Goal: Information Seeking & Learning: Learn about a topic

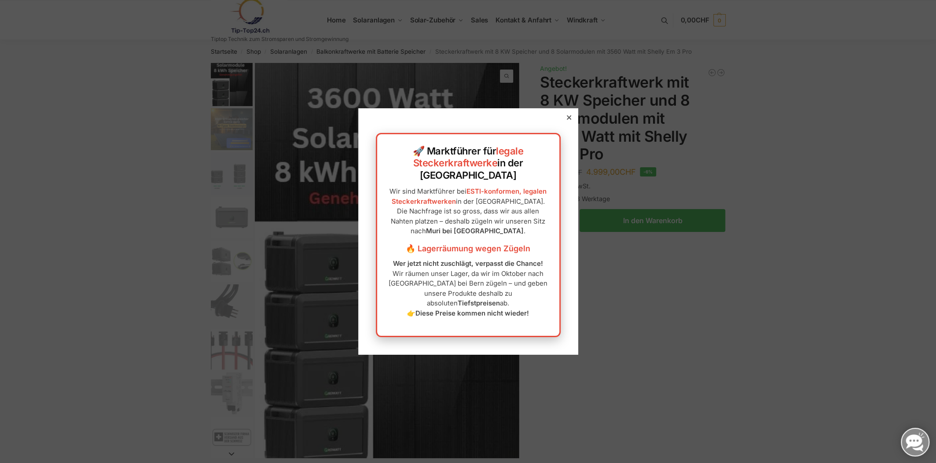
click at [566, 120] on icon at bounding box center [568, 117] width 4 height 4
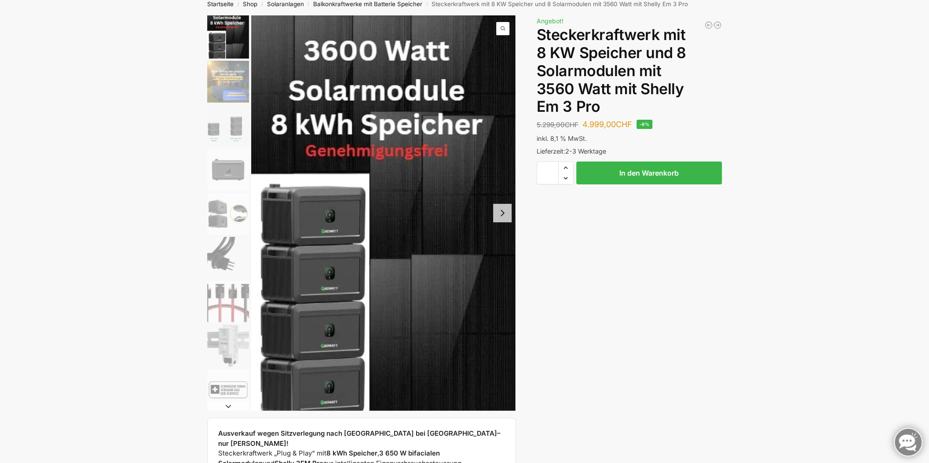
scroll to position [44, 0]
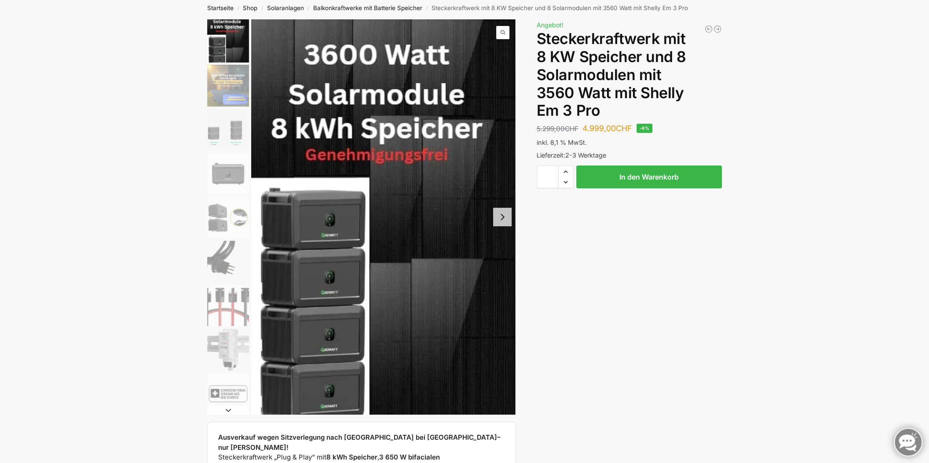
click at [506, 219] on button "Next slide" at bounding box center [502, 217] width 18 height 18
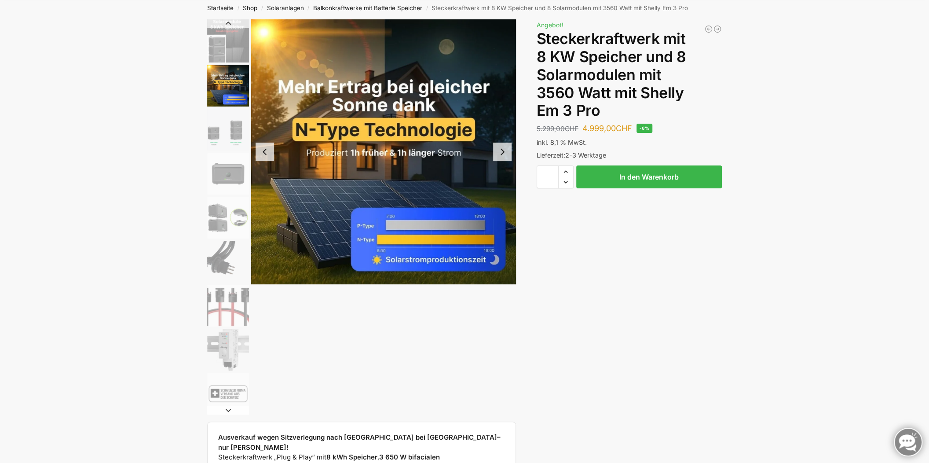
click at [501, 151] on button "Next slide" at bounding box center [502, 152] width 18 height 18
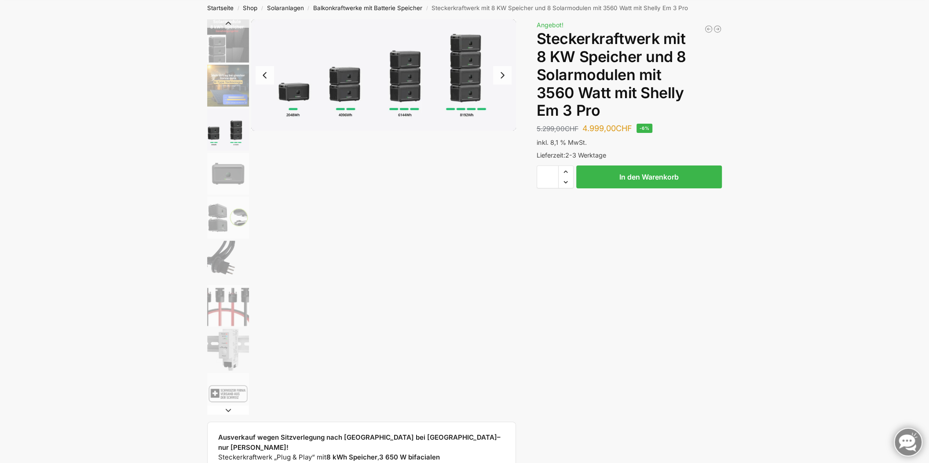
click at [220, 256] on img "6 / 9" at bounding box center [228, 262] width 42 height 42
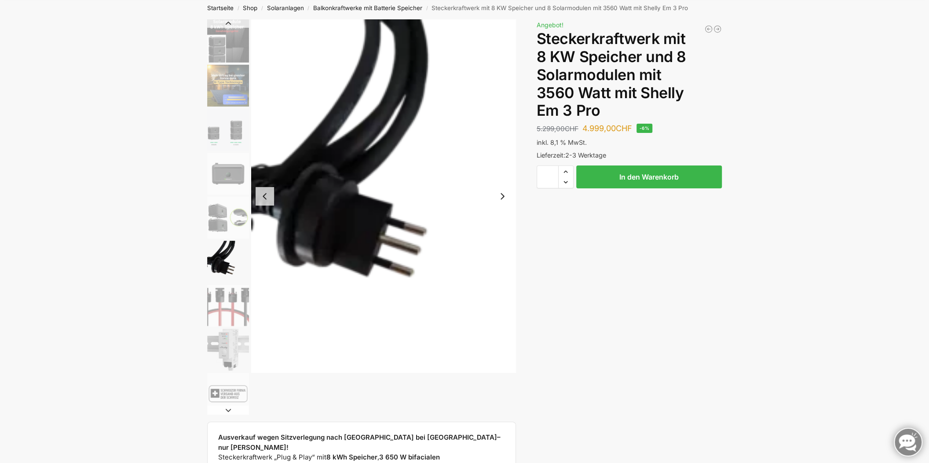
click at [224, 286] on img "7 / 9" at bounding box center [228, 306] width 42 height 42
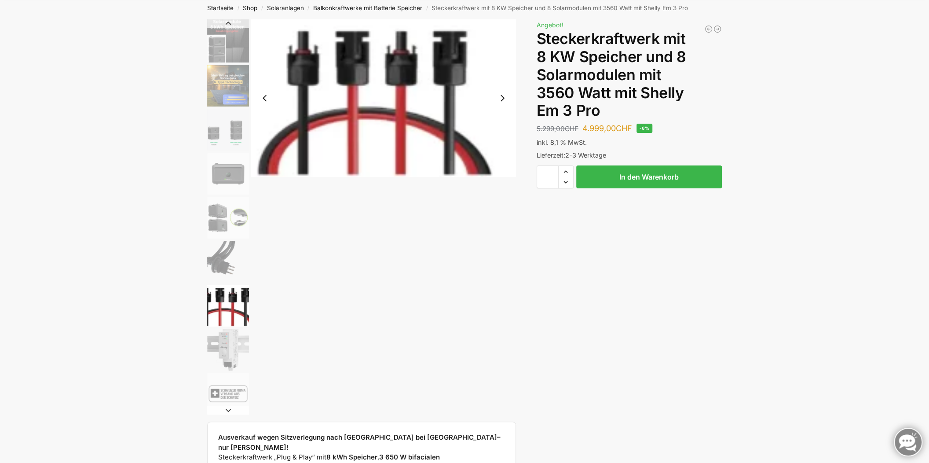
click at [506, 102] on button "Next slide" at bounding box center [502, 98] width 18 height 18
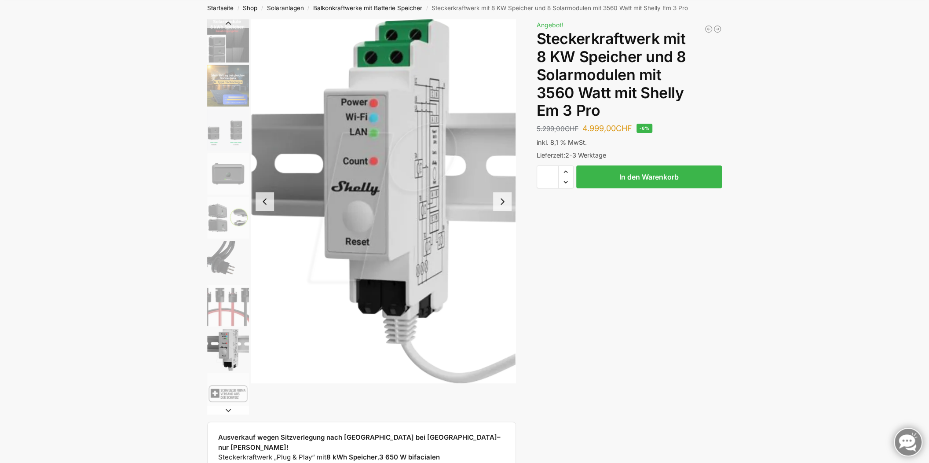
click at [506, 99] on img "8 / 9" at bounding box center [383, 201] width 265 height 364
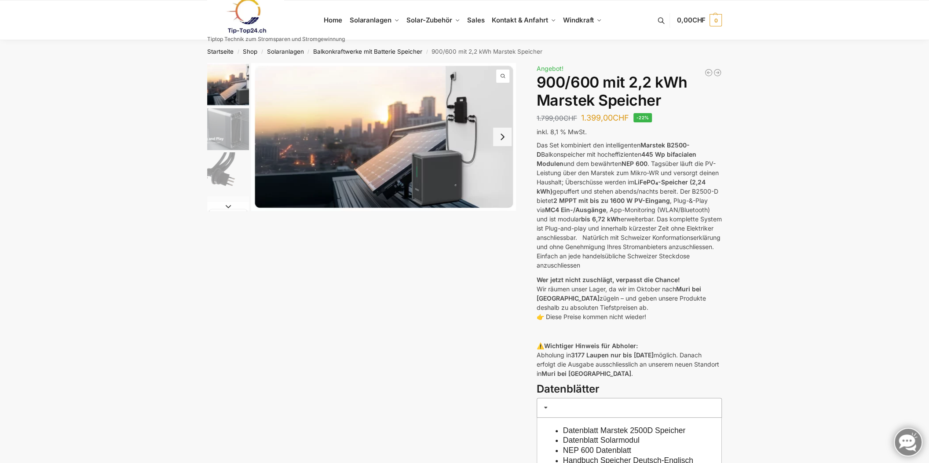
click at [445, 162] on img "1 / 8" at bounding box center [383, 137] width 265 height 148
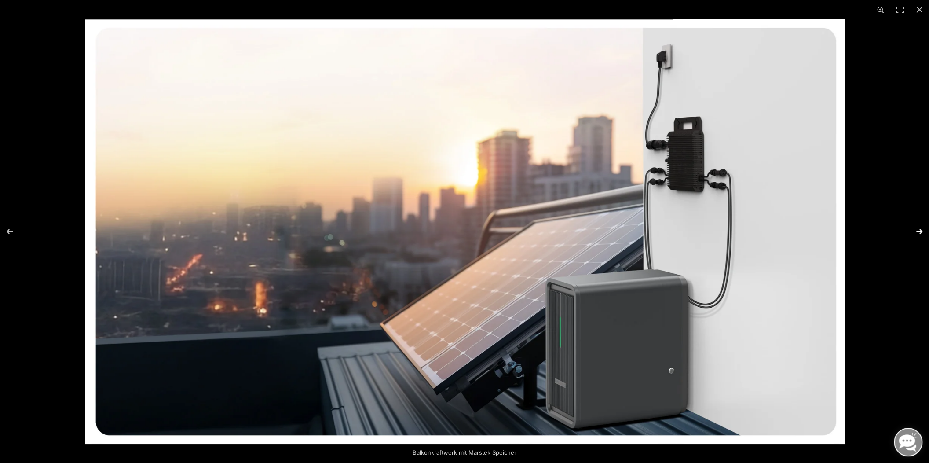
click at [920, 229] on button "Next (arrow right)" at bounding box center [914, 231] width 31 height 44
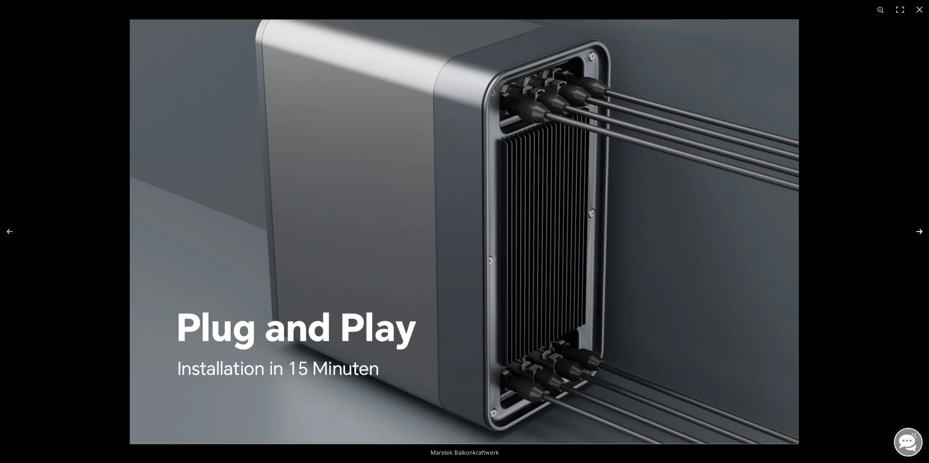
click at [920, 229] on button "Next (arrow right)" at bounding box center [914, 231] width 31 height 44
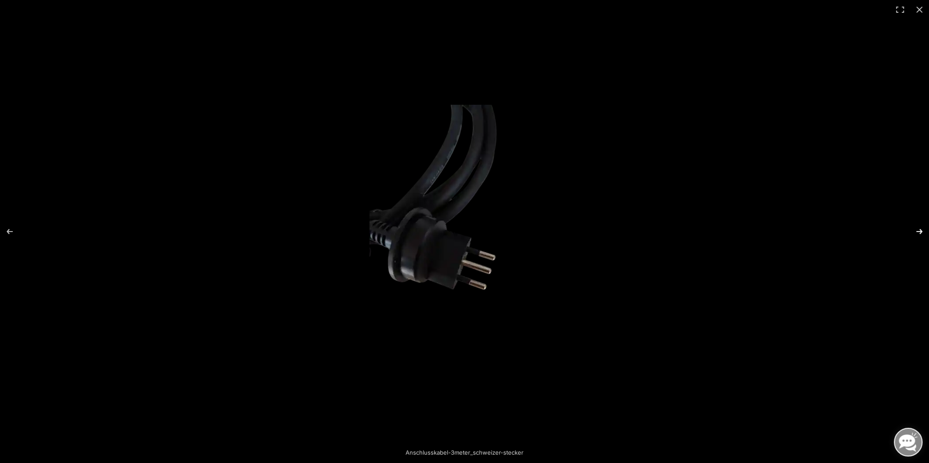
click at [920, 229] on button "Next (arrow right)" at bounding box center [914, 231] width 31 height 44
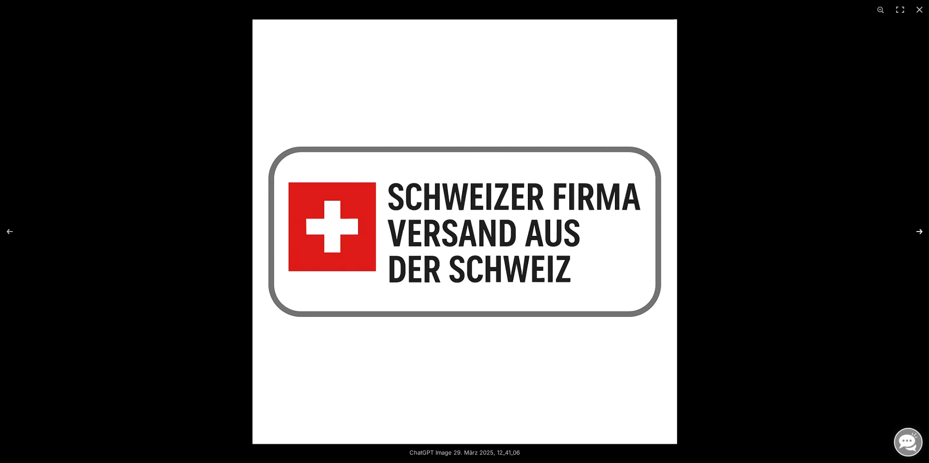
click at [920, 229] on button "Next (arrow right)" at bounding box center [914, 231] width 31 height 44
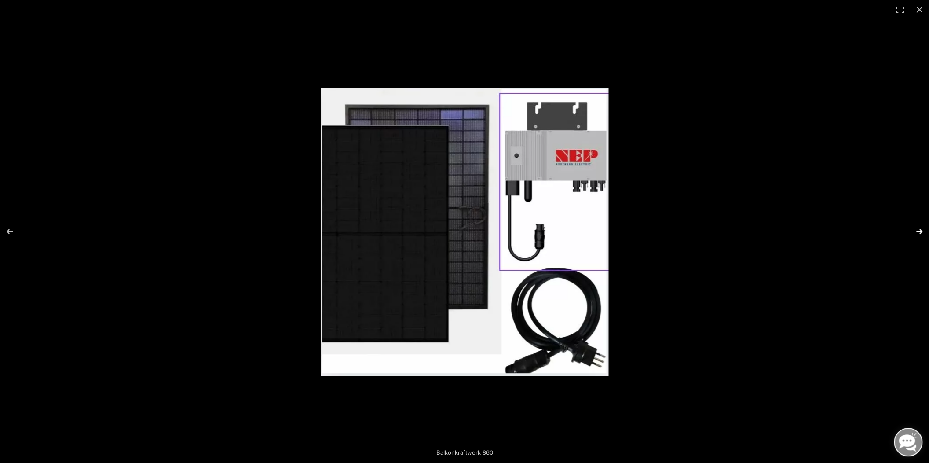
click at [920, 229] on button "Next (arrow right)" at bounding box center [914, 231] width 31 height 44
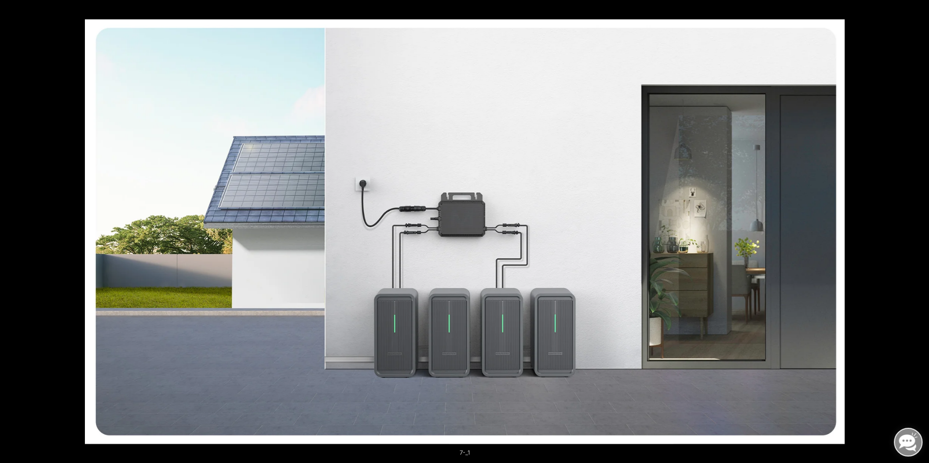
click at [920, 229] on button "Next (arrow right)" at bounding box center [914, 231] width 31 height 44
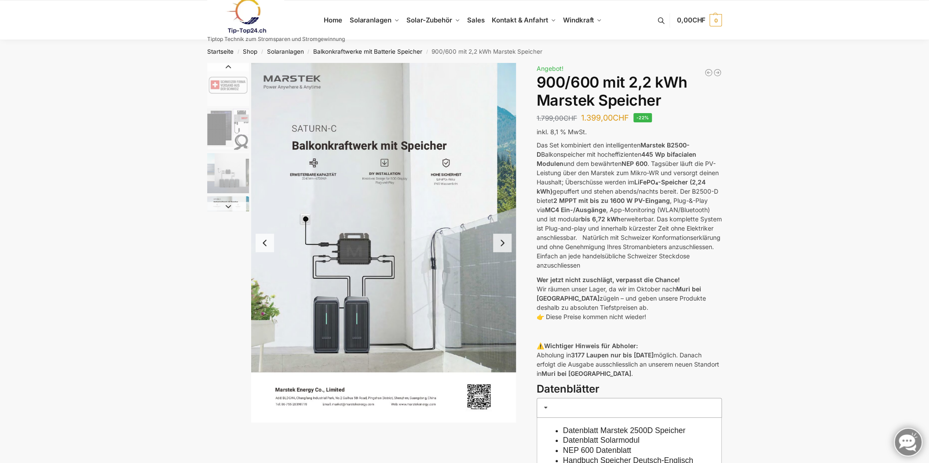
click at [431, 257] on img "7 / 8" at bounding box center [383, 242] width 265 height 359
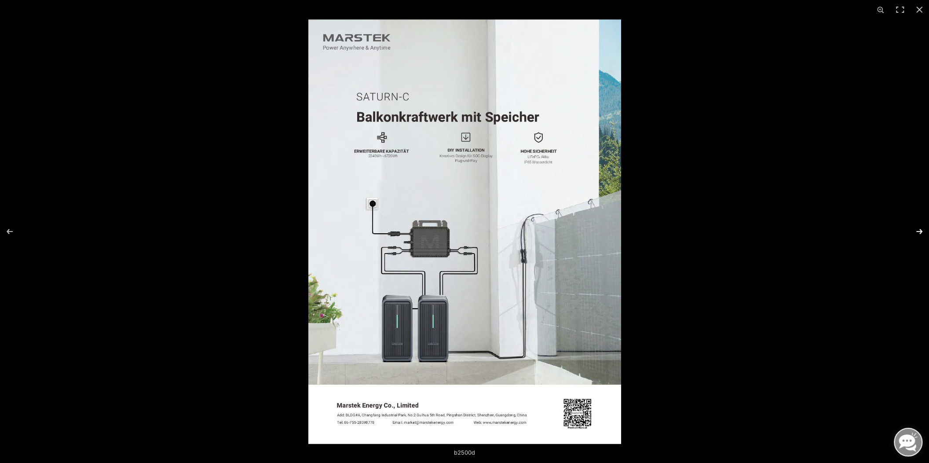
click at [920, 231] on button "Next (arrow right)" at bounding box center [914, 231] width 31 height 44
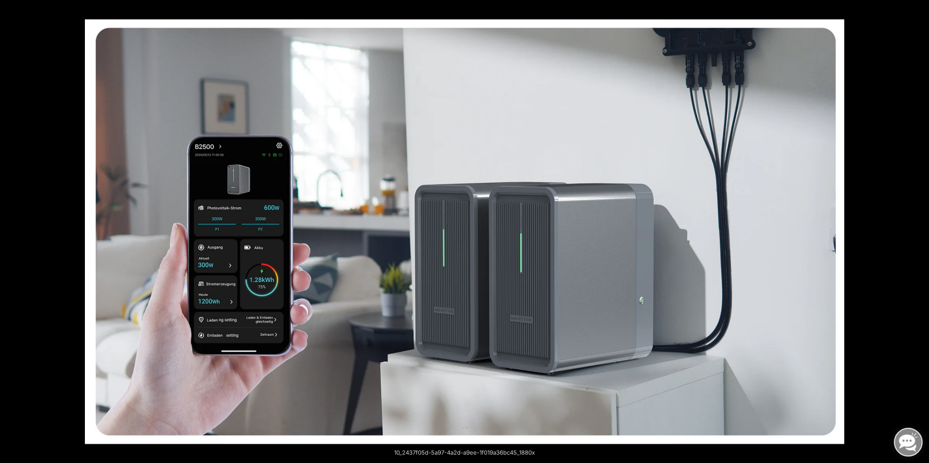
click at [920, 231] on button "Next (arrow right)" at bounding box center [914, 231] width 31 height 44
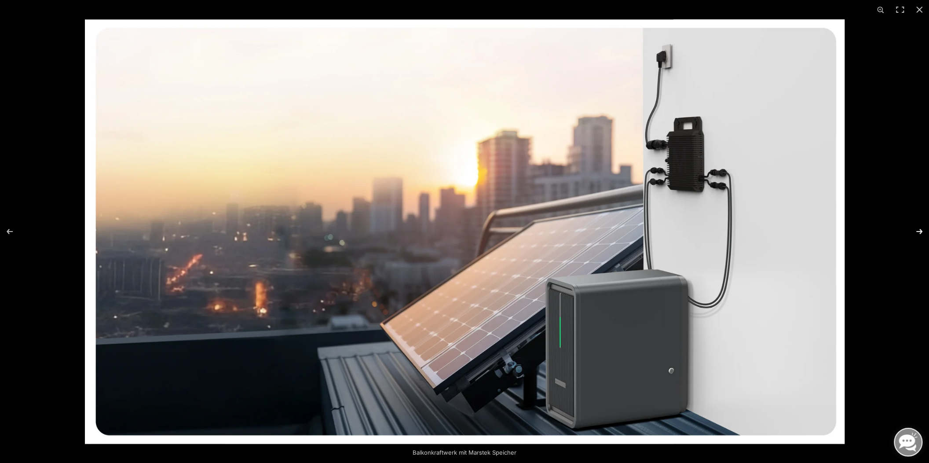
click at [921, 230] on button "Next (arrow right)" at bounding box center [914, 231] width 31 height 44
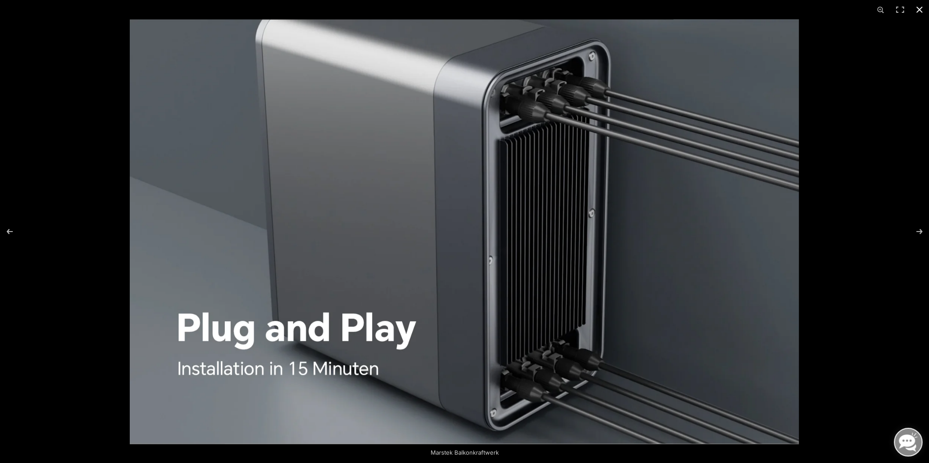
click at [920, 9] on button "Close (Esc)" at bounding box center [919, 9] width 19 height 19
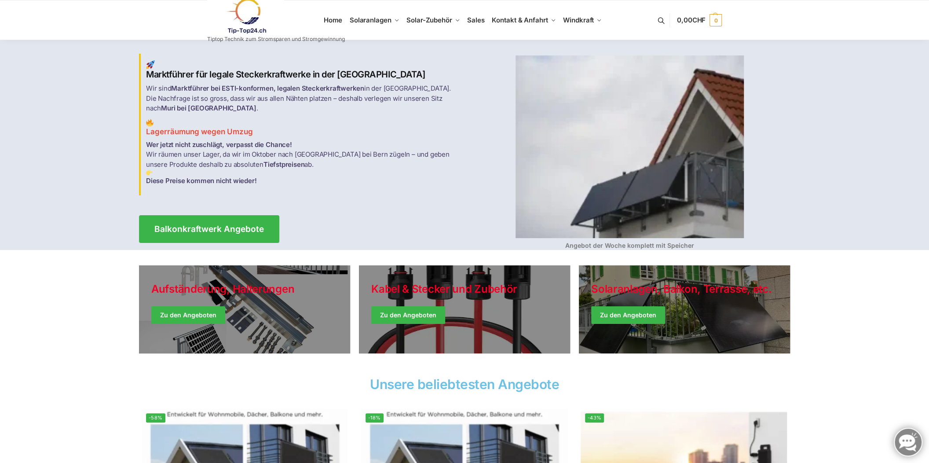
click at [615, 157] on img at bounding box center [630, 146] width 228 height 183
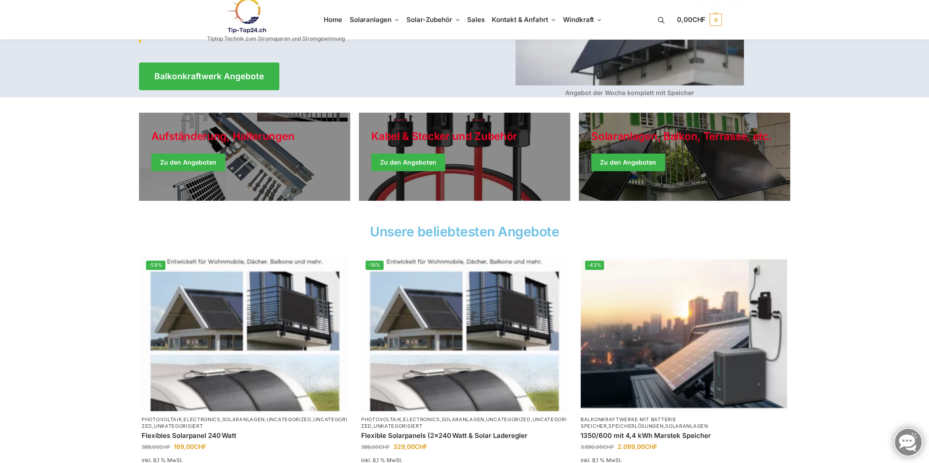
scroll to position [176, 0]
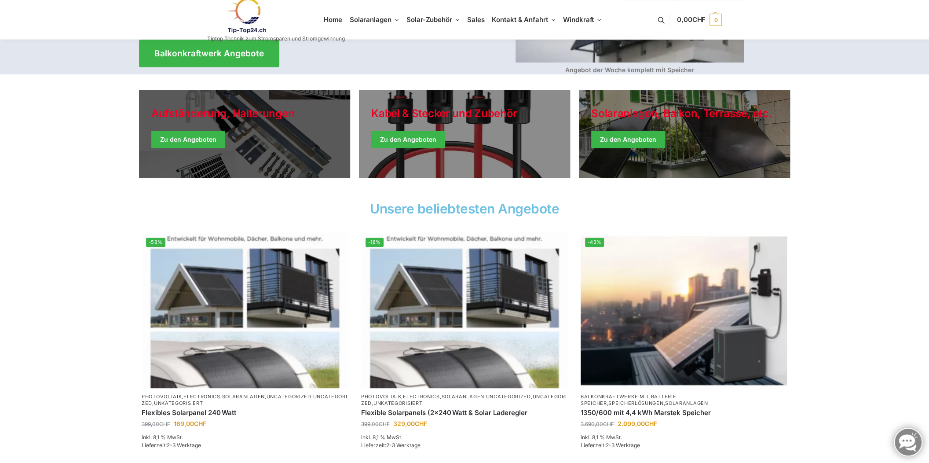
click at [246, 137] on link "Holiday Style" at bounding box center [244, 134] width 211 height 88
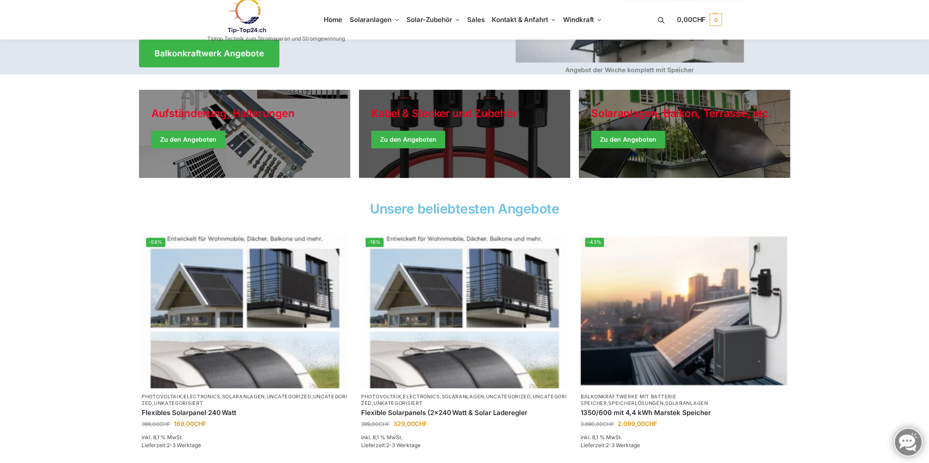
click at [428, 132] on link "Holiday Style" at bounding box center [464, 134] width 211 height 88
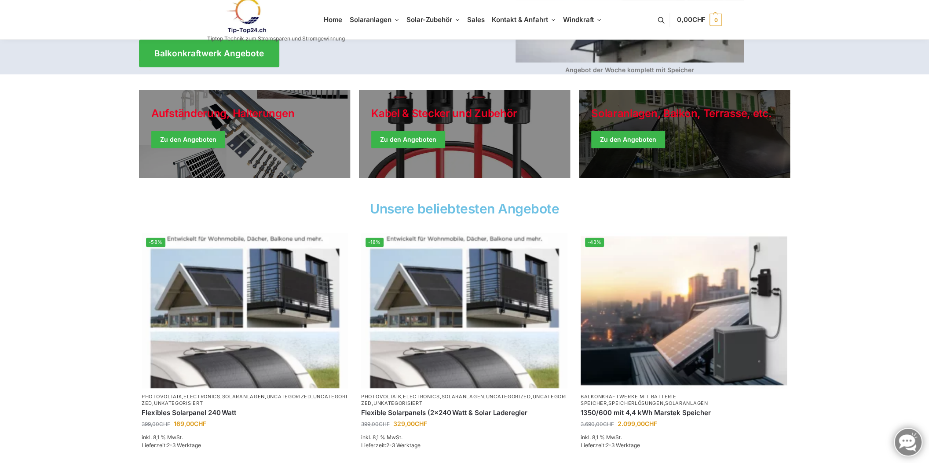
click at [658, 138] on link "Winter Jackets" at bounding box center [684, 134] width 211 height 88
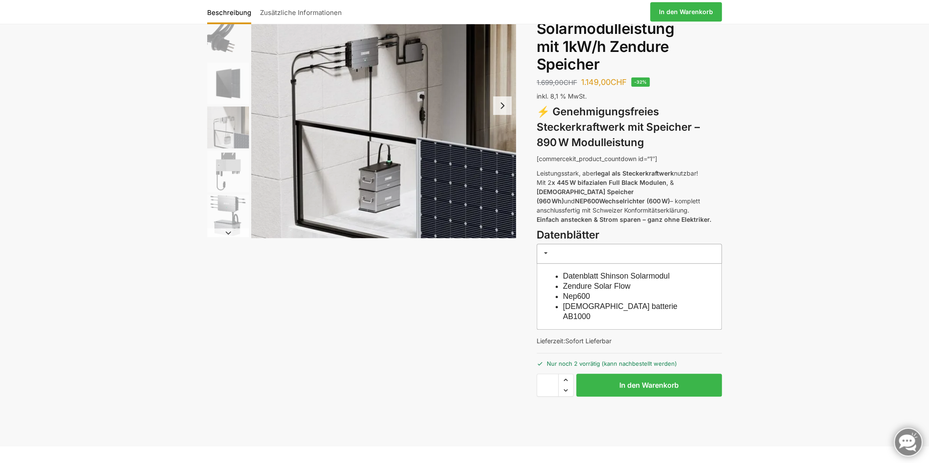
scroll to position [132, 0]
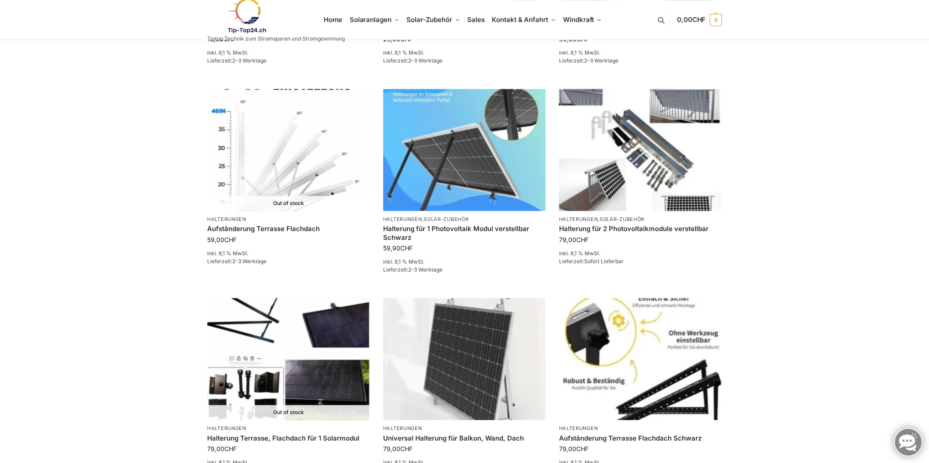
scroll to position [704, 0]
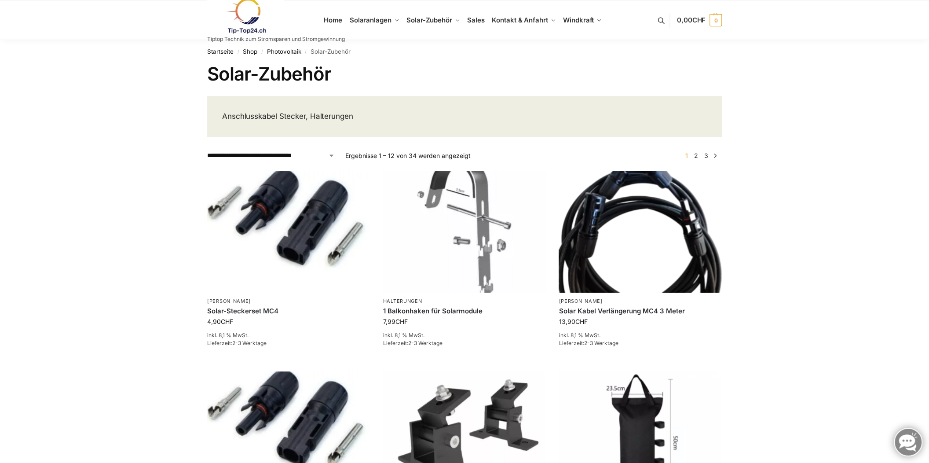
click at [696, 157] on link "2" at bounding box center [696, 155] width 8 height 7
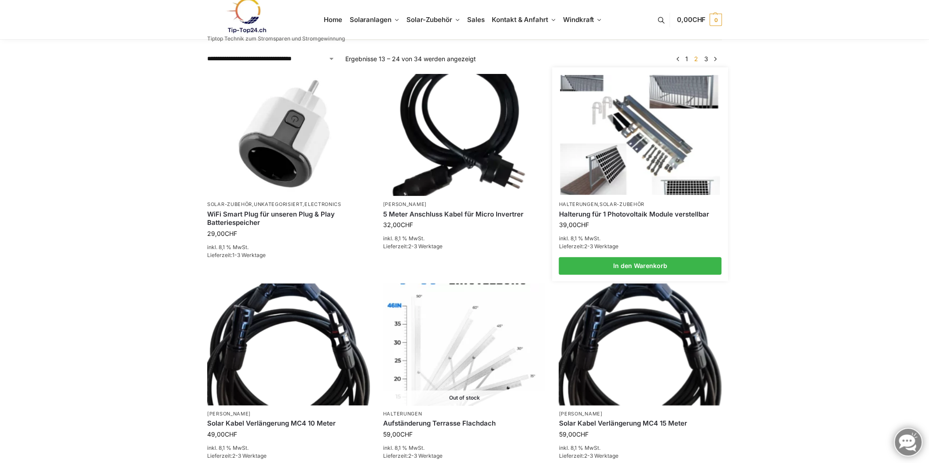
scroll to position [132, 0]
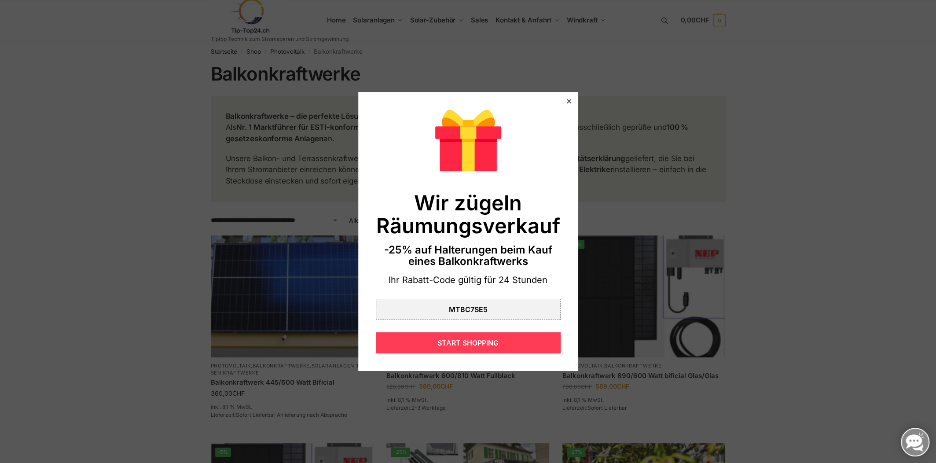
click at [494, 337] on div "START SHOPPING" at bounding box center [468, 342] width 185 height 21
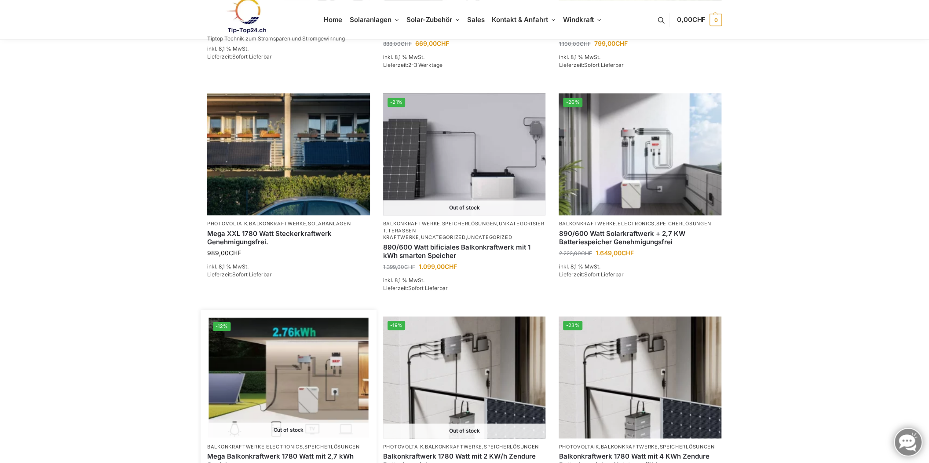
scroll to position [528, 0]
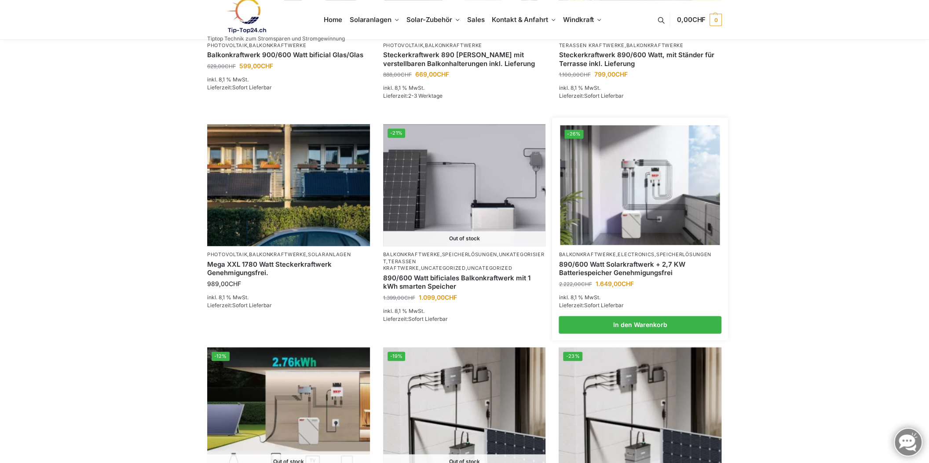
click at [636, 214] on img at bounding box center [641, 185] width 160 height 120
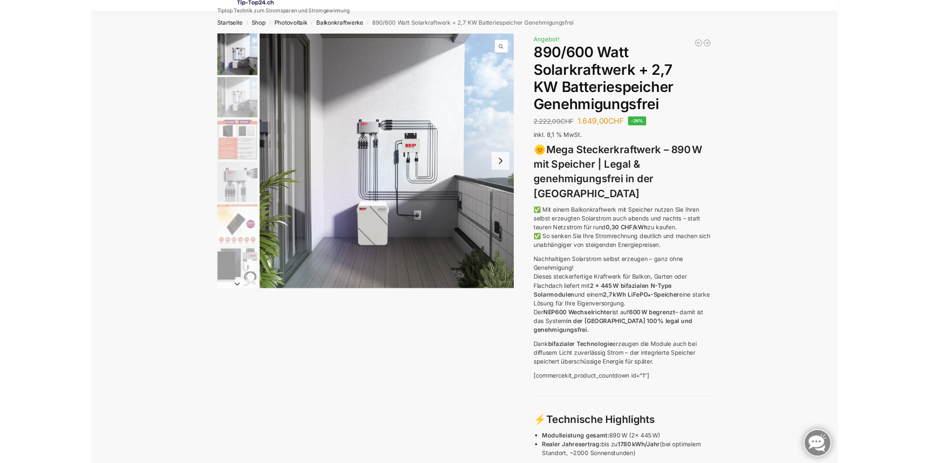
scroll to position [44, 0]
